Goal: Information Seeking & Learning: Learn about a topic

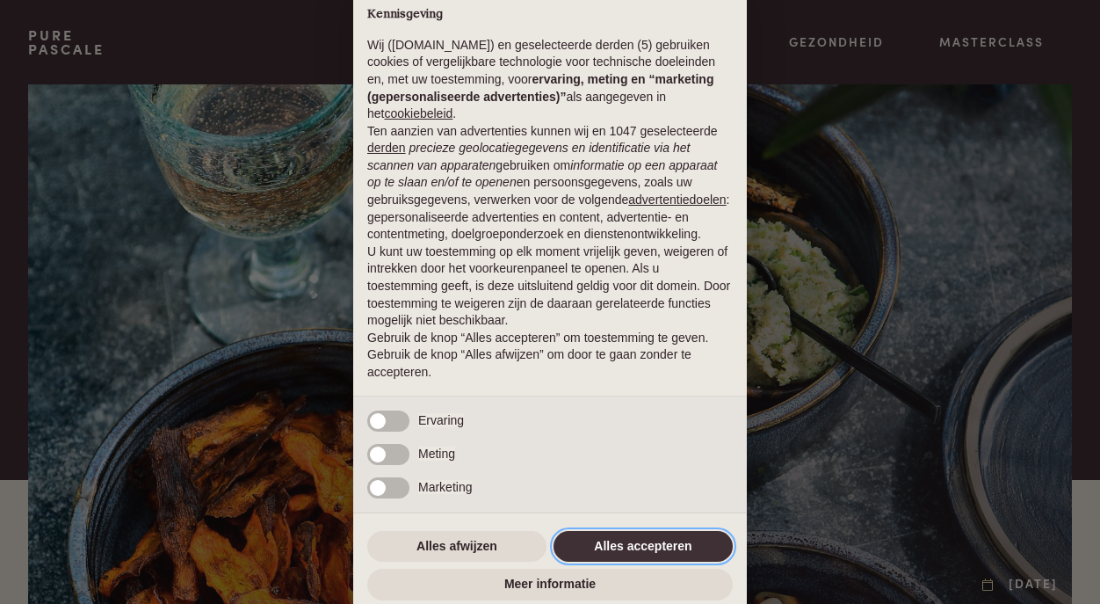
click at [619, 549] on button "Alles accepteren" at bounding box center [643, 547] width 179 height 32
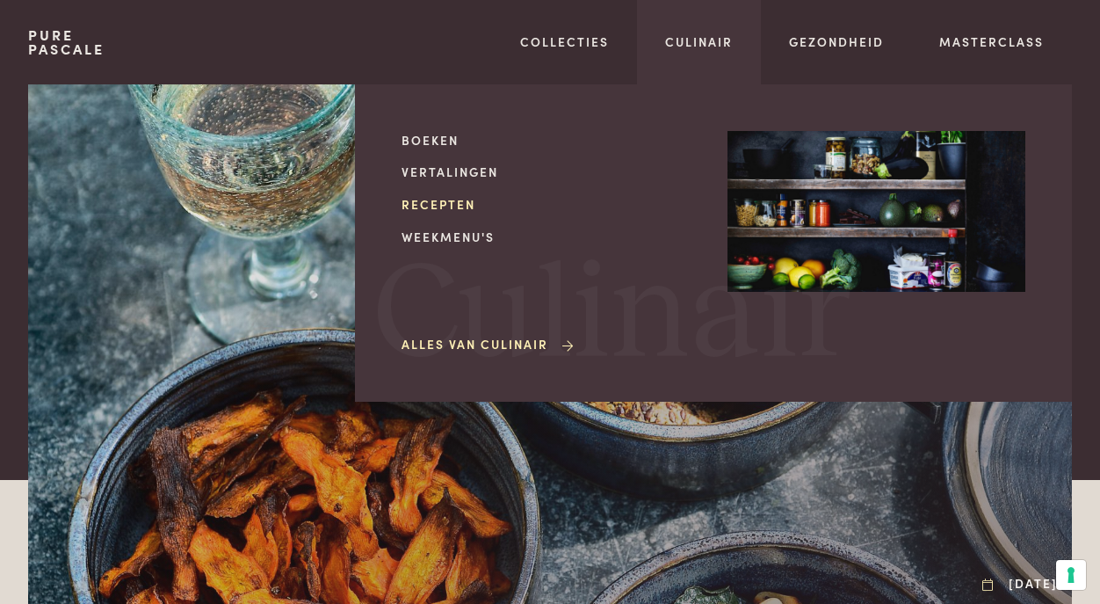
click at [461, 204] on link "Recepten" at bounding box center [551, 204] width 298 height 18
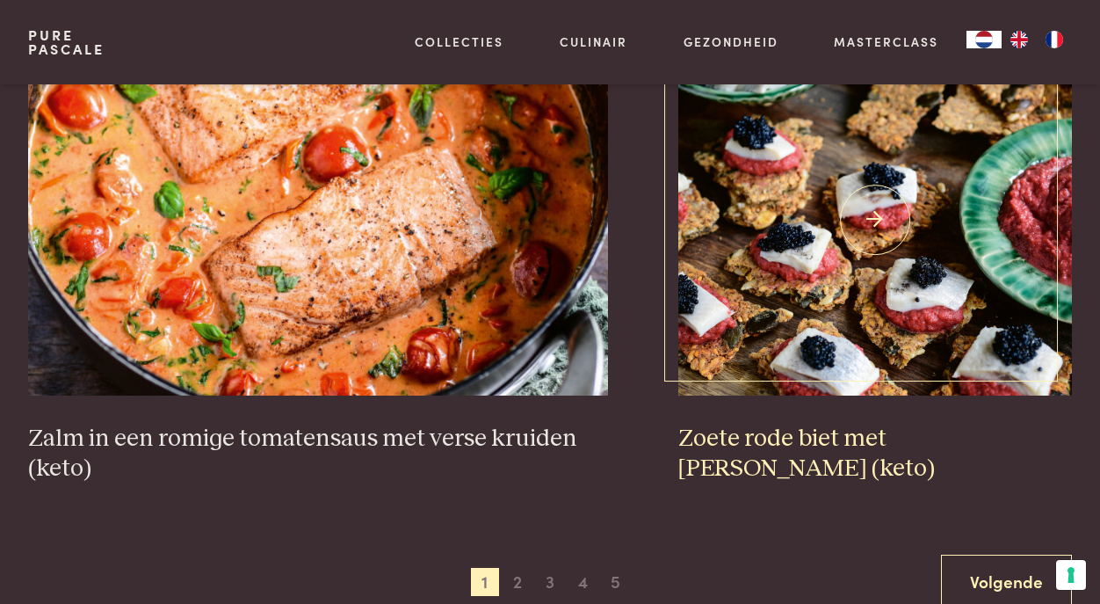
scroll to position [3013, 0]
click at [845, 219] on img at bounding box center [875, 220] width 395 height 351
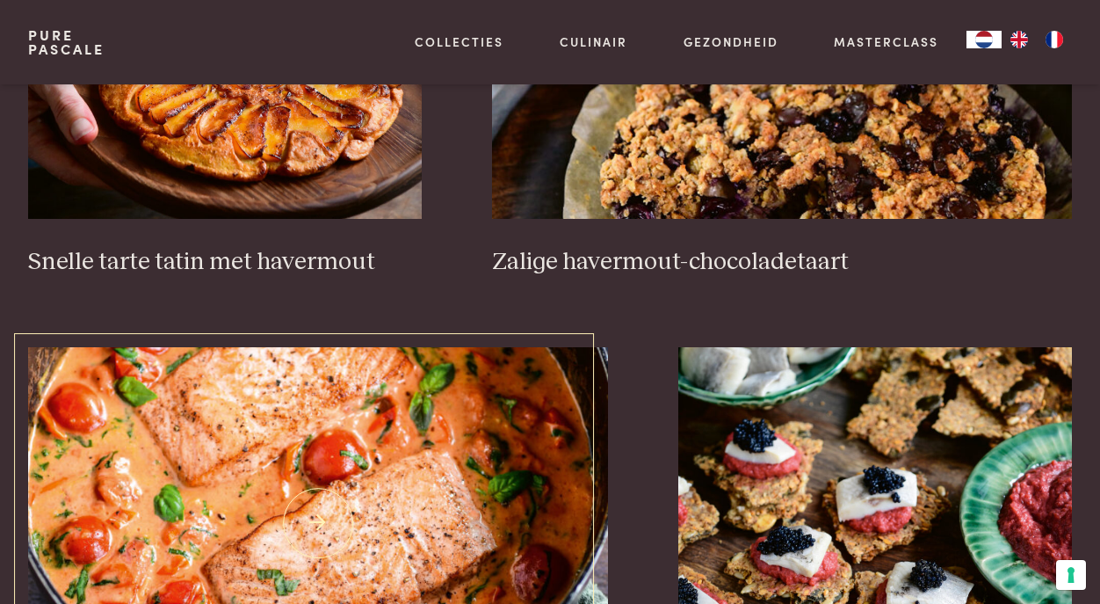
scroll to position [2662, 0]
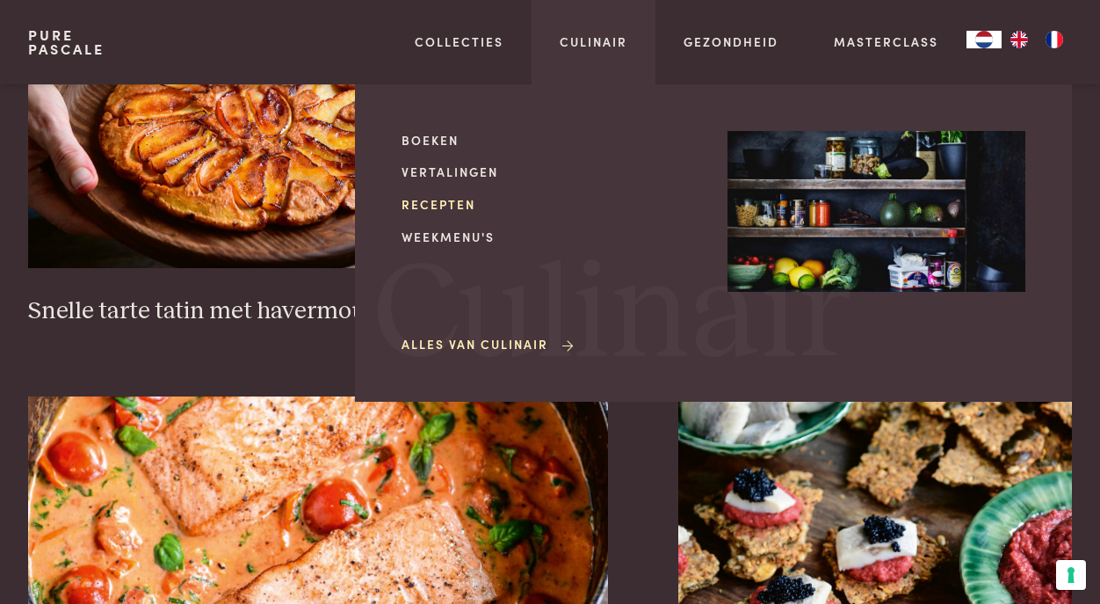
click at [464, 205] on link "Recepten" at bounding box center [551, 204] width 298 height 18
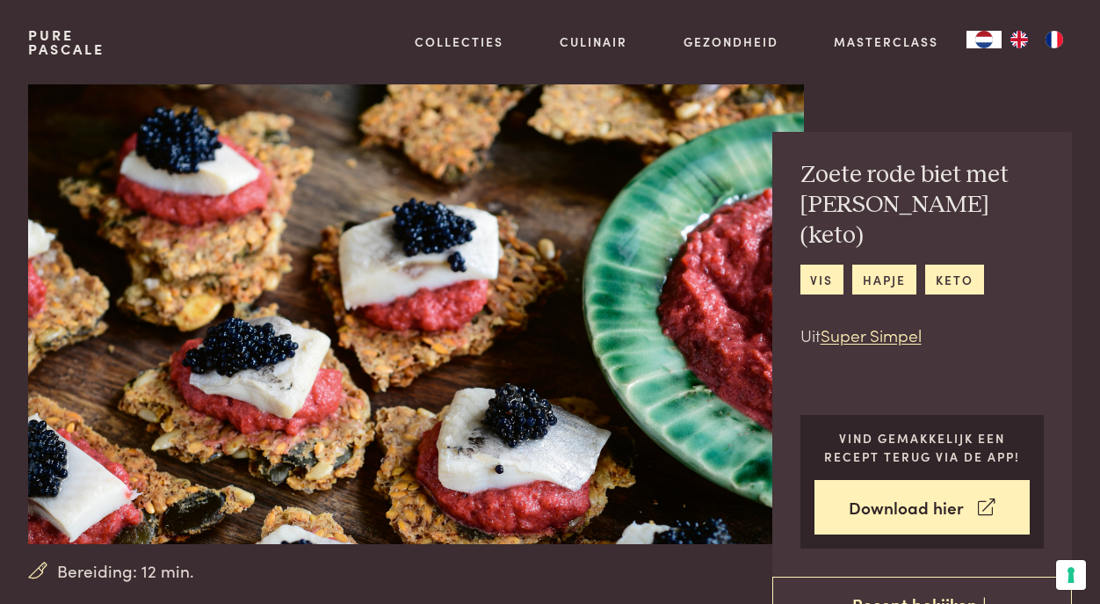
scroll to position [4, 0]
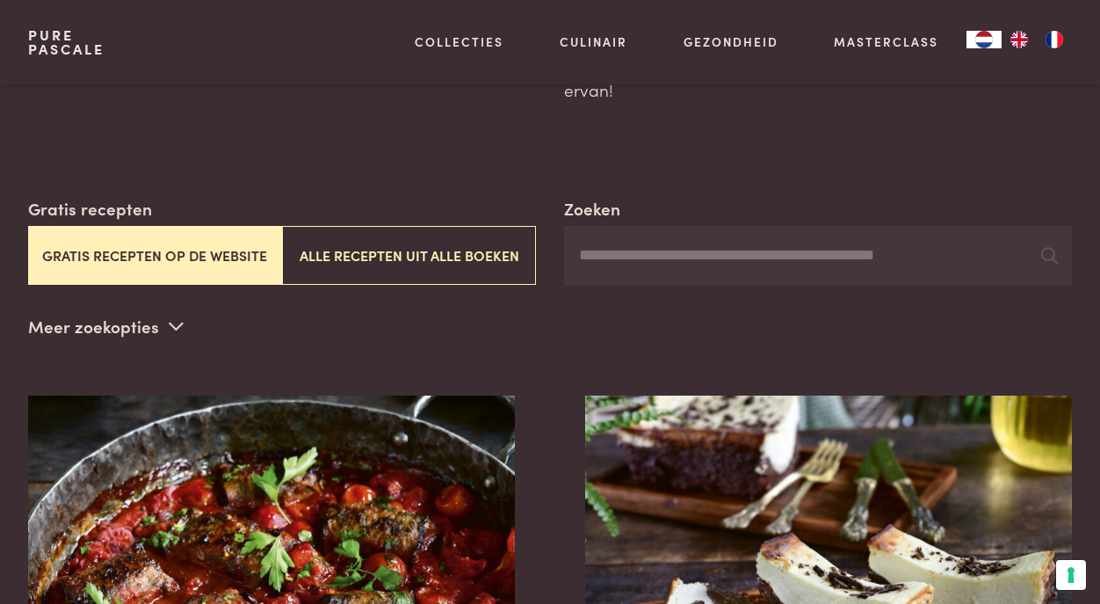
scroll to position [237, 0]
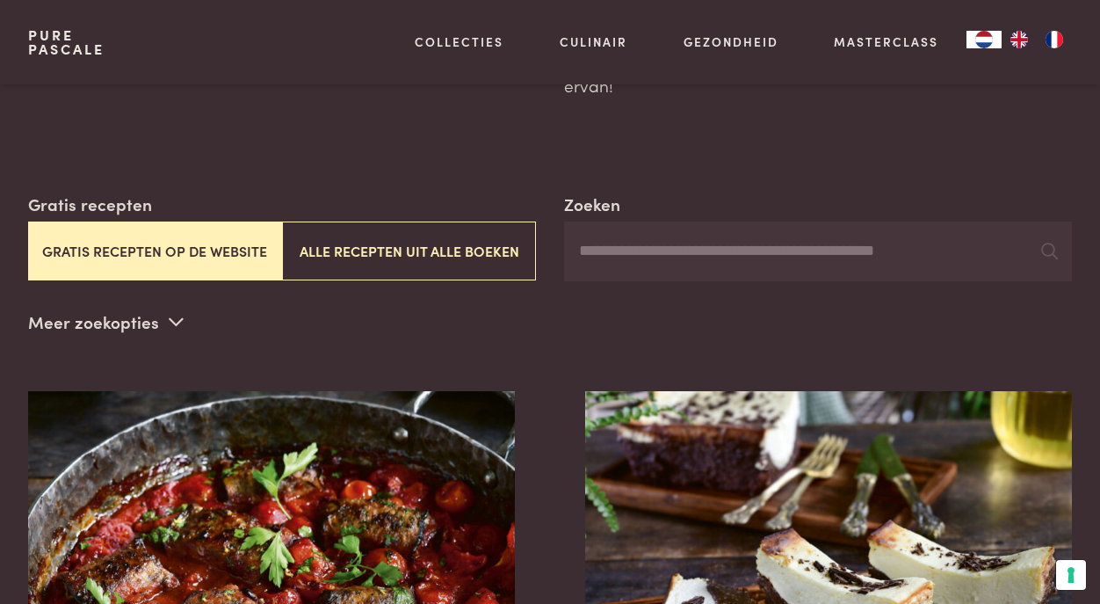
click at [671, 221] on input "Zoeken" at bounding box center [818, 251] width 508 height 60
type input "******"
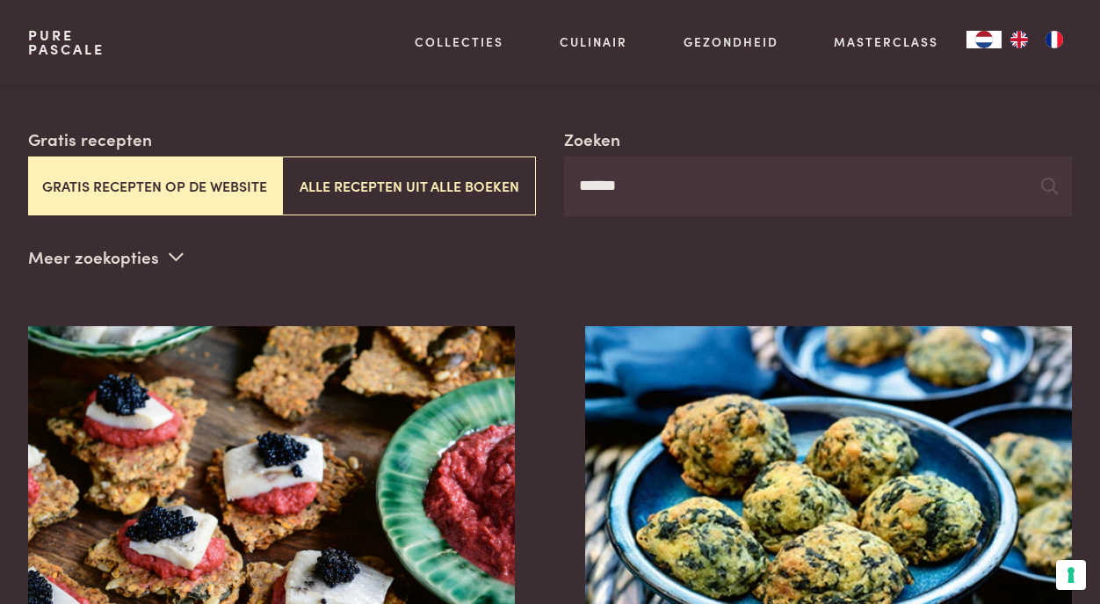
scroll to position [302, 0]
click at [173, 248] on icon at bounding box center [176, 256] width 15 height 17
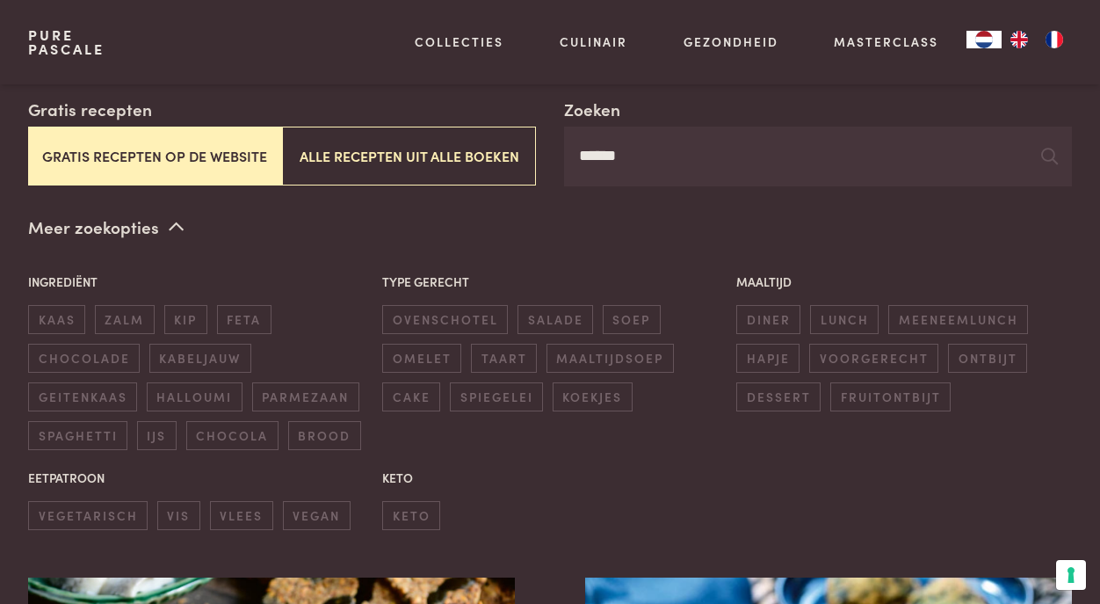
scroll to position [334, 0]
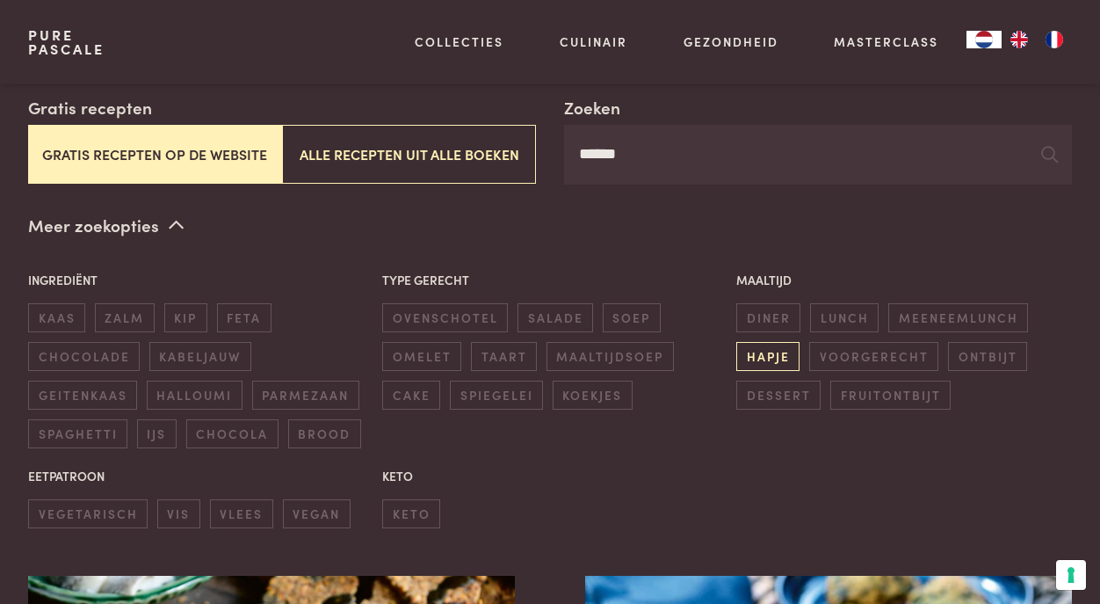
click at [777, 342] on span "hapje" at bounding box center [767, 356] width 63 height 29
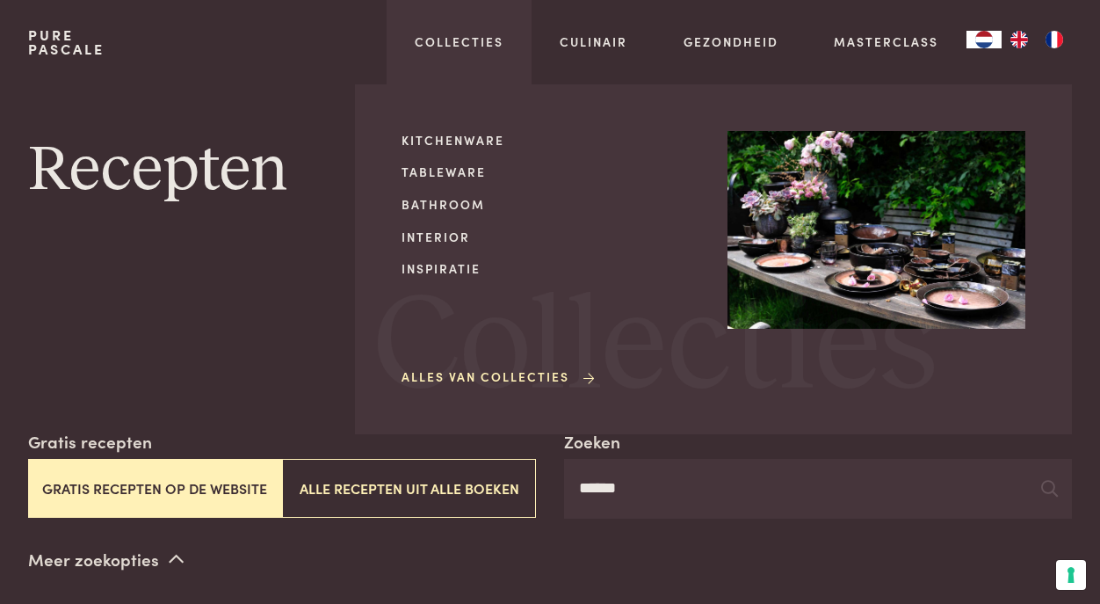
scroll to position [0, 0]
click at [482, 380] on div "Alles van Collecties" at bounding box center [551, 339] width 298 height 95
